Goal: Answer question/provide support: Share knowledge or assist other users

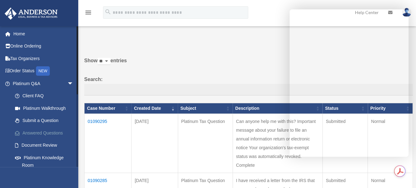
click at [32, 130] on link "Answered Questions" at bounding box center [46, 133] width 74 height 13
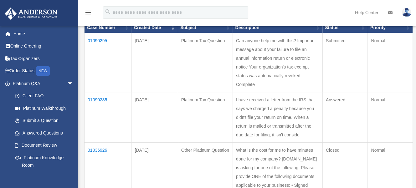
scroll to position [94, 0]
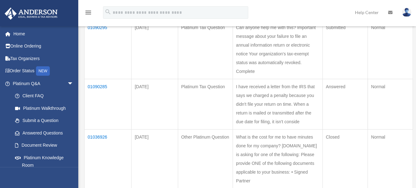
click at [97, 104] on td "01090285" at bounding box center [107, 104] width 47 height 50
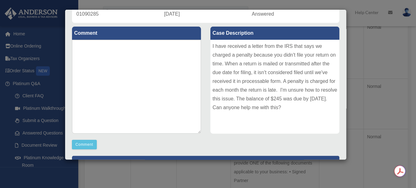
scroll to position [70, 0]
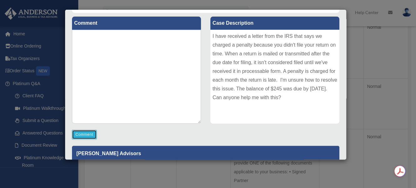
click at [86, 131] on button "Comment" at bounding box center [84, 134] width 25 height 9
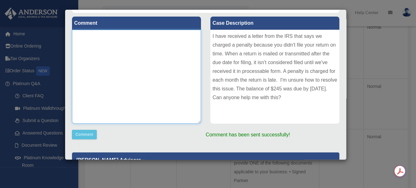
click at [105, 48] on textarea at bounding box center [136, 77] width 129 height 94
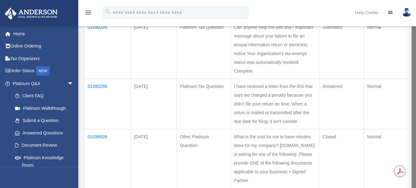
click at [104, 103] on td "01090285" at bounding box center [107, 104] width 46 height 50
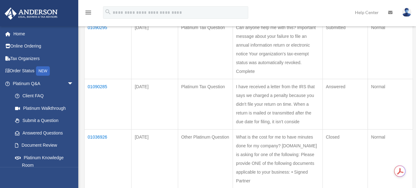
click at [96, 103] on td "01090285" at bounding box center [107, 104] width 47 height 50
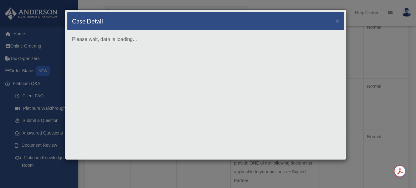
scroll to position [0, 0]
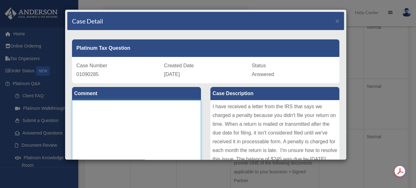
click at [102, 114] on textarea at bounding box center [136, 147] width 129 height 94
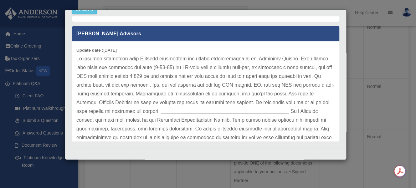
scroll to position [63, 0]
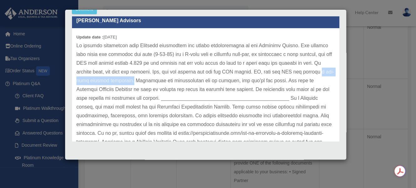
drag, startPoint x: 94, startPoint y: 80, endPoint x: 161, endPoint y: 80, distance: 67.3
click at [161, 80] on p at bounding box center [205, 111] width 258 height 140
copy p "a one-time penalty abatement."
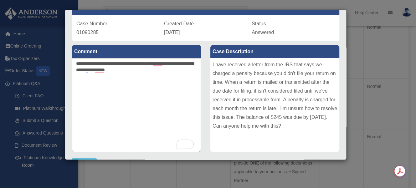
scroll to position [39, 0]
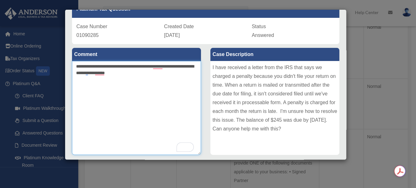
click at [150, 72] on textarea "**********" at bounding box center [136, 108] width 129 height 94
paste textarea "**********"
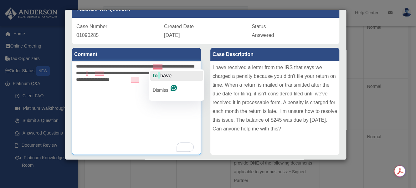
click at [159, 75] on span "button" at bounding box center [159, 75] width 3 height 6
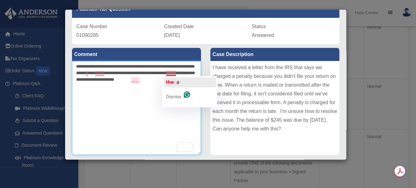
click at [172, 80] on span "the" at bounding box center [170, 82] width 8 height 6
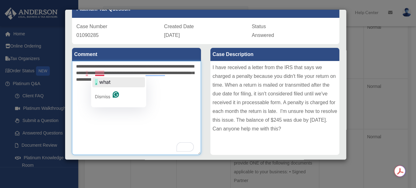
click at [104, 81] on span "what" at bounding box center [104, 82] width 11 height 6
click at [87, 80] on span "If" at bounding box center [87, 82] width 3 height 6
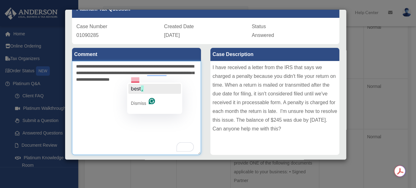
click at [140, 89] on span "best" at bounding box center [136, 88] width 10 height 6
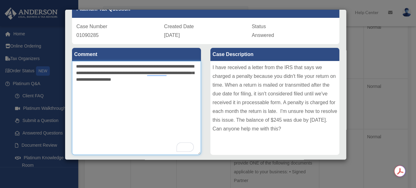
click at [114, 108] on textarea "**********" at bounding box center [136, 108] width 129 height 94
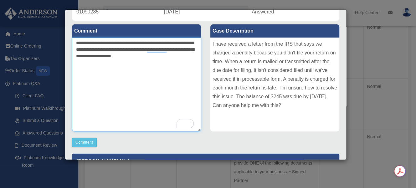
scroll to position [70, 0]
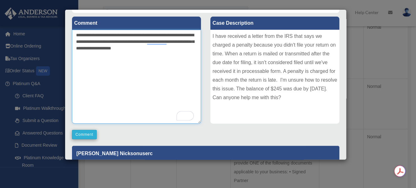
type textarea "**********"
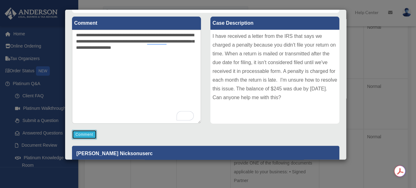
click at [83, 132] on button "Comment" at bounding box center [84, 134] width 25 height 9
